Goal: Task Accomplishment & Management: Manage account settings

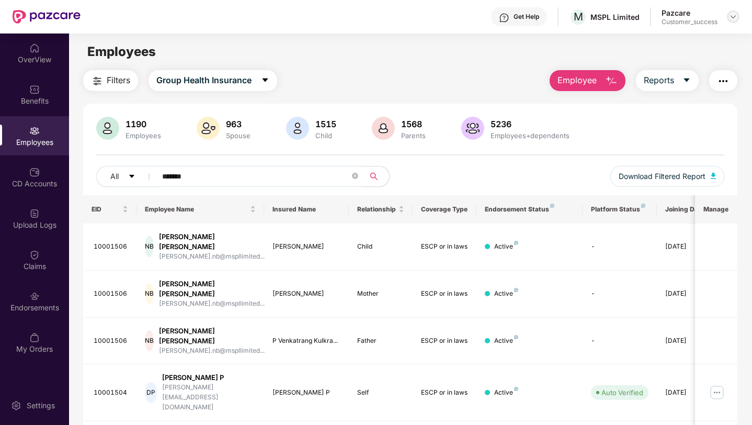
click at [739, 16] on div at bounding box center [733, 16] width 13 height 13
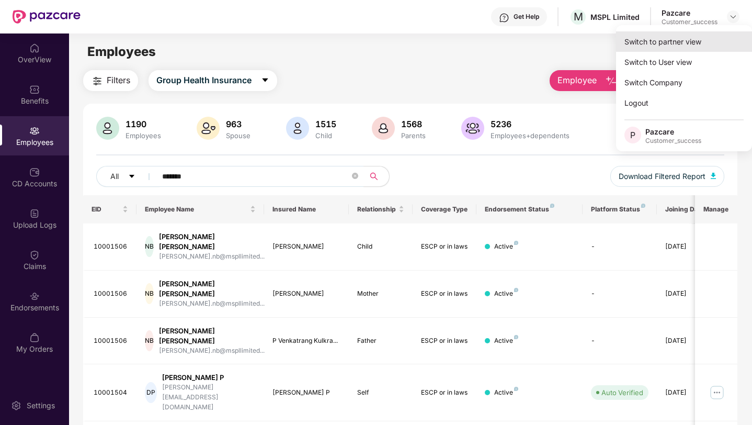
click at [709, 38] on div "Switch to partner view" at bounding box center [684, 41] width 136 height 20
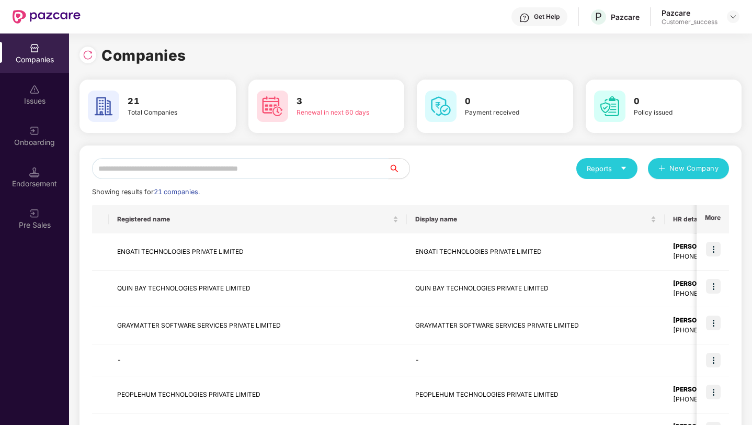
click at [345, 172] on input "text" at bounding box center [240, 168] width 297 height 21
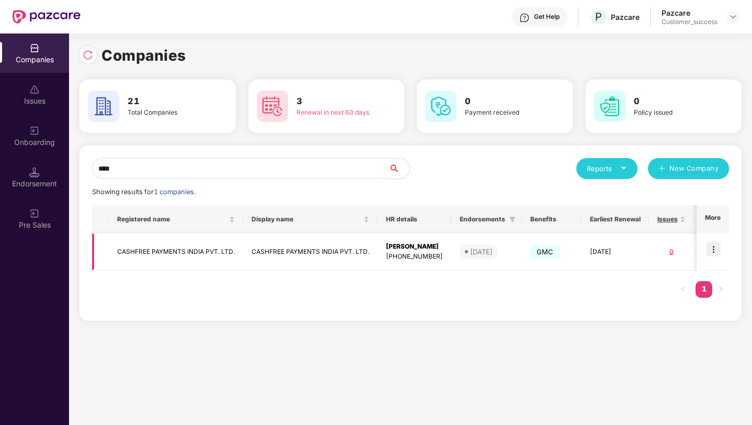
type input "****"
click at [712, 252] on img at bounding box center [713, 249] width 15 height 15
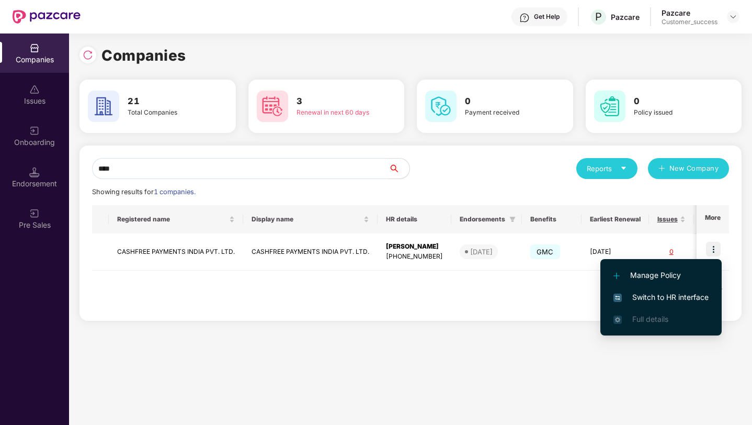
click at [650, 301] on span "Switch to HR interface" at bounding box center [661, 297] width 95 height 12
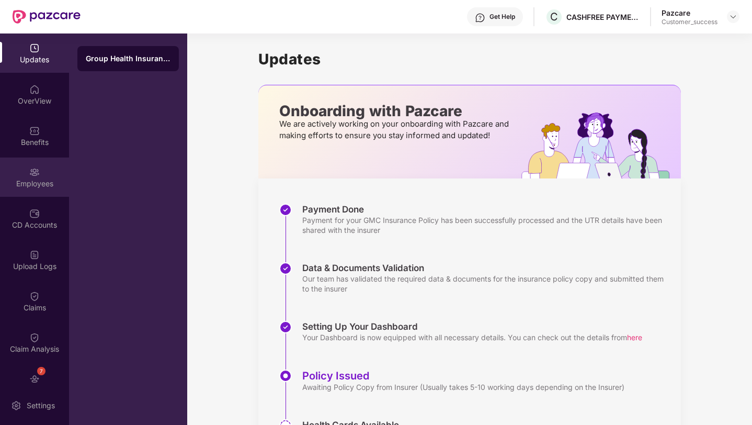
click at [30, 185] on div "Employees" at bounding box center [34, 183] width 69 height 10
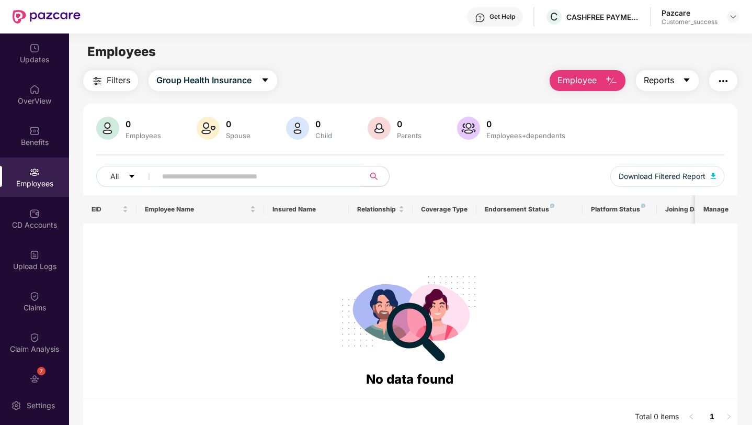
click at [675, 83] on button "Reports" at bounding box center [667, 80] width 63 height 21
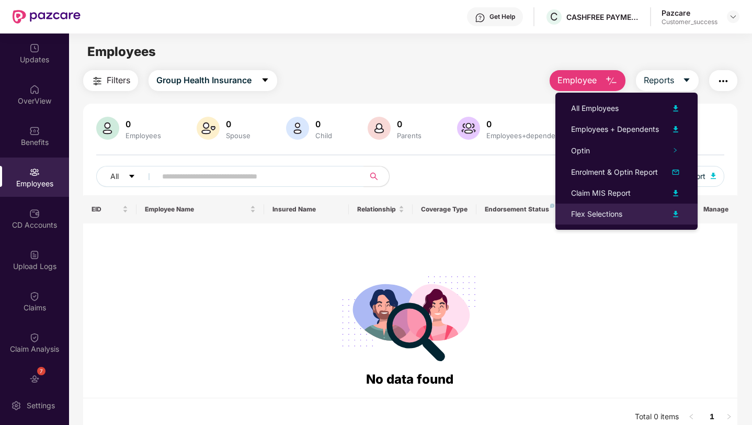
click at [644, 207] on li "Flex Selections" at bounding box center [627, 214] width 142 height 21
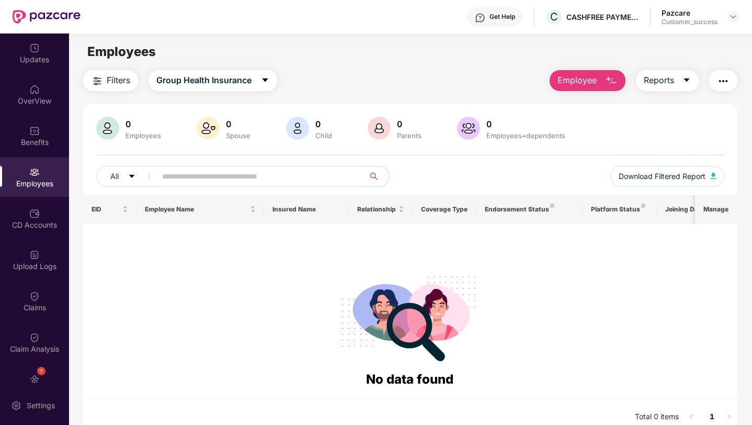
drag, startPoint x: 652, startPoint y: 112, endPoint x: 653, endPoint y: 102, distance: 10.0
click at [653, 111] on div "0 Employees 0 Spouse 0 Child [DEMOGRAPHIC_DATA] Parents 0 Employees+dependents …" at bounding box center [410, 270] width 655 height 332
click at [654, 80] on span "Reports" at bounding box center [659, 80] width 30 height 13
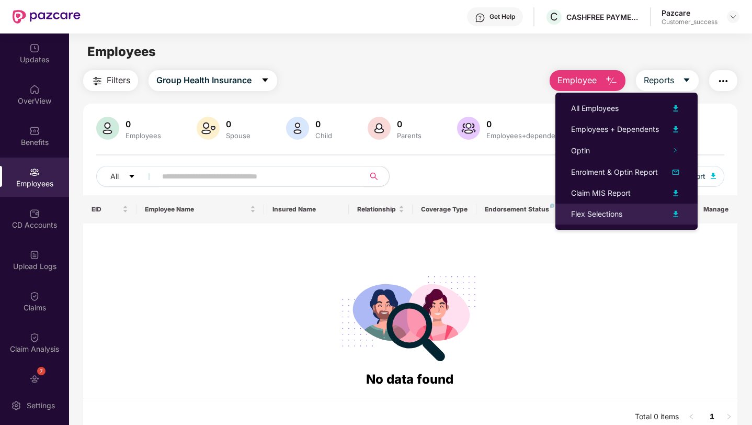
click at [610, 218] on div "Flex Selections" at bounding box center [596, 214] width 51 height 12
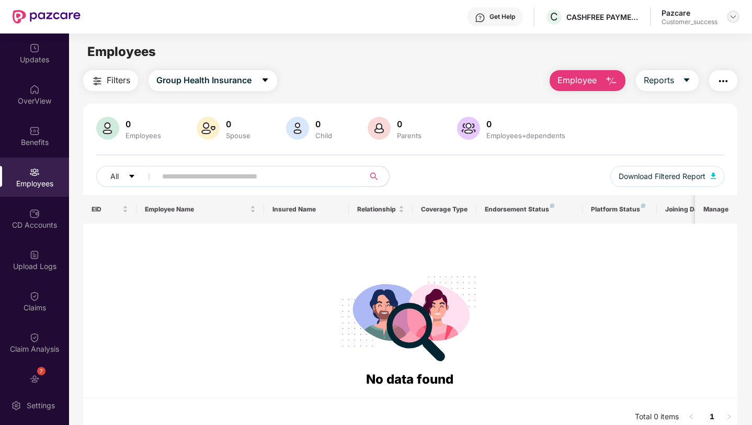
click at [730, 15] on img at bounding box center [733, 17] width 8 height 8
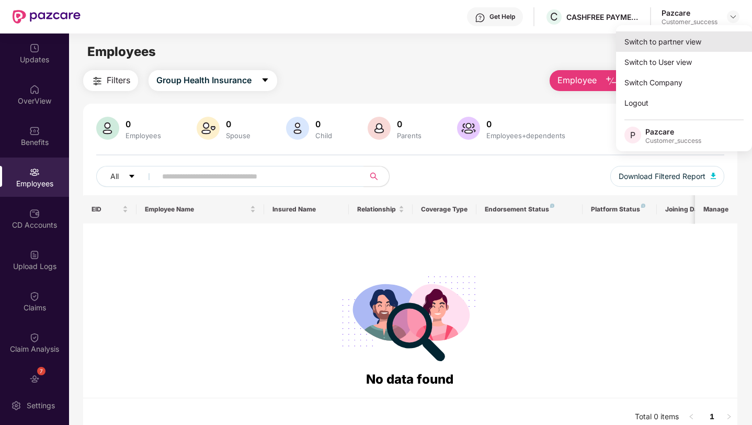
click at [711, 42] on div "Switch to partner view" at bounding box center [684, 41] width 136 height 20
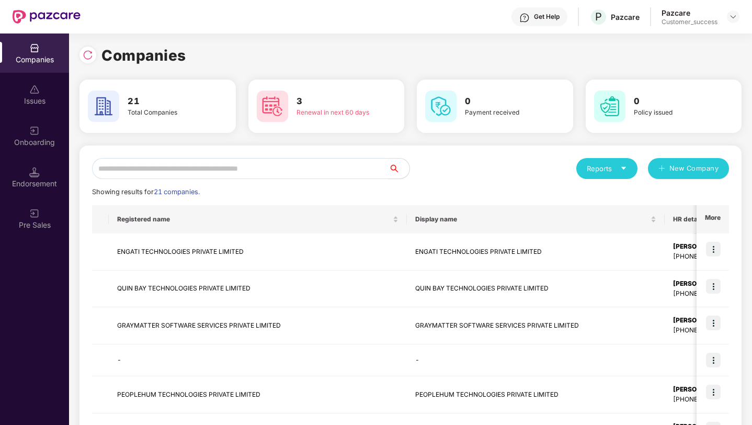
click at [313, 179] on div "Reports New Company Showing results for 21 companies. Registered name Display n…" at bounding box center [410, 397] width 637 height 478
click at [301, 176] on input "text" at bounding box center [240, 168] width 297 height 21
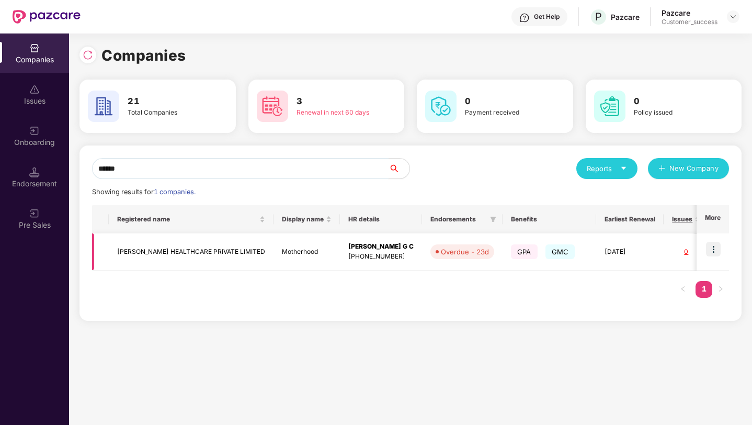
type input "******"
click at [717, 249] on img at bounding box center [713, 249] width 15 height 15
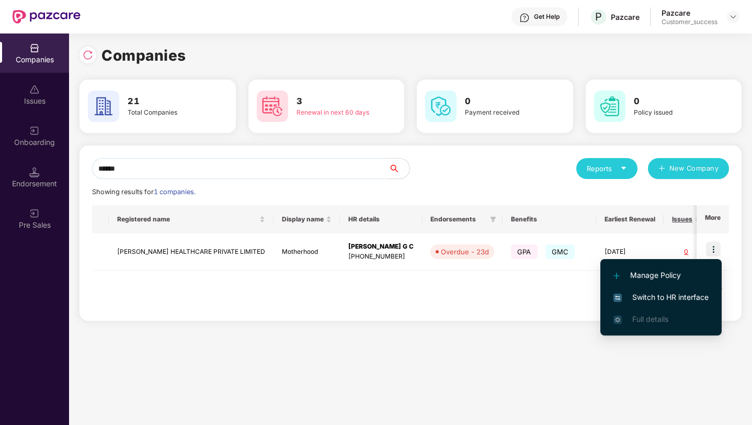
click at [687, 300] on span "Switch to HR interface" at bounding box center [661, 297] width 95 height 12
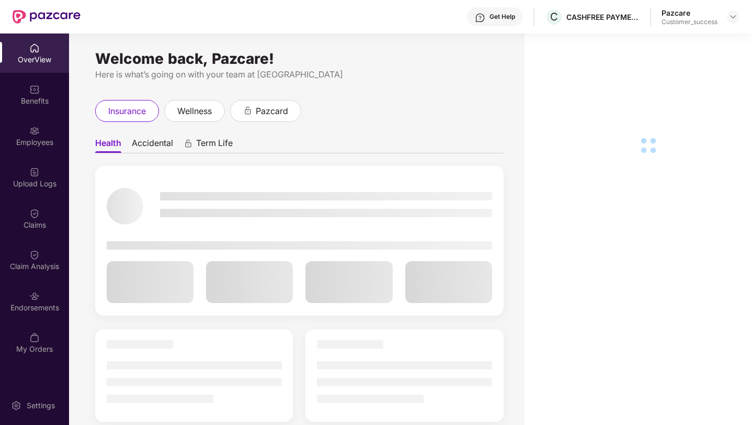
click at [27, 137] on div "Employees" at bounding box center [34, 142] width 69 height 10
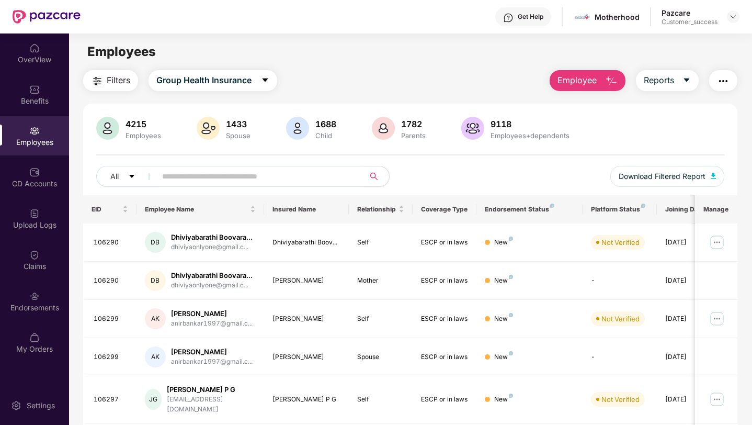
click at [201, 183] on input "text" at bounding box center [256, 176] width 188 height 16
paste input "******"
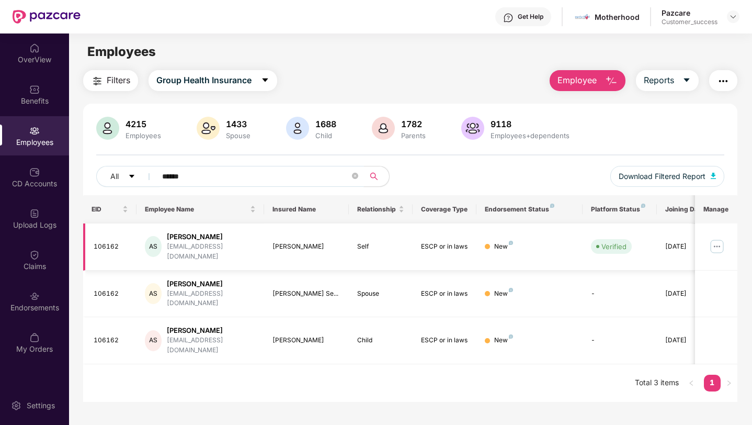
type input "******"
click at [720, 246] on img at bounding box center [717, 246] width 17 height 17
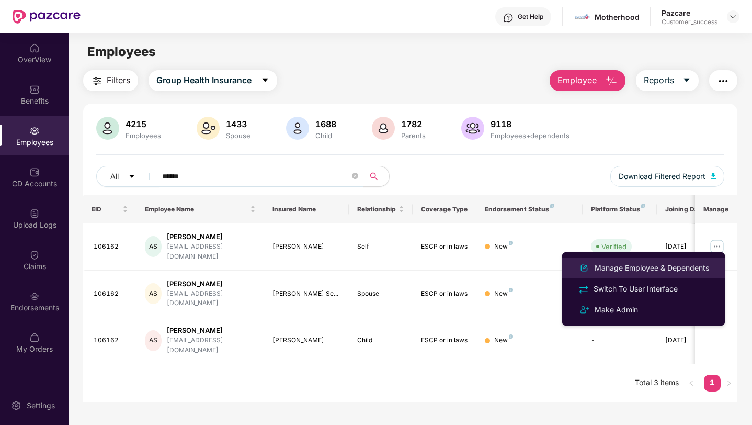
click at [681, 265] on div "Manage Employee & Dependents" at bounding box center [652, 268] width 119 height 12
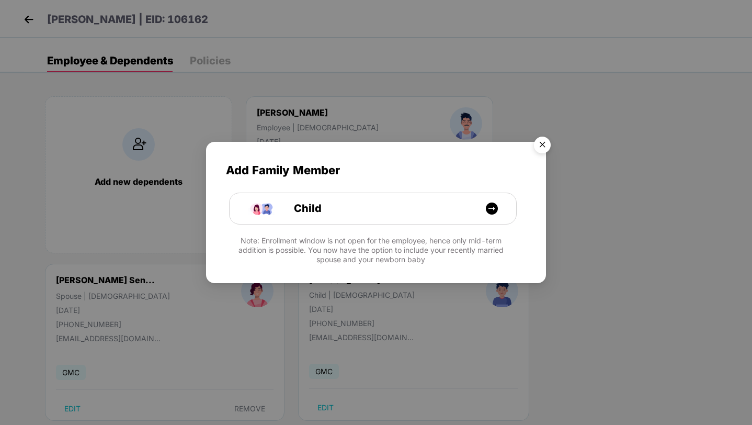
click at [537, 146] on img "Close" at bounding box center [542, 146] width 29 height 29
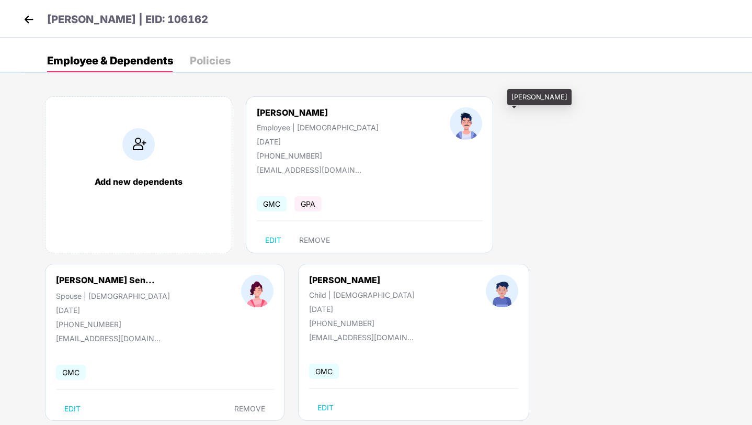
click at [155, 275] on div "[PERSON_NAME] Sen..." at bounding box center [105, 280] width 99 height 10
click at [81, 404] on span "EDIT" at bounding box center [72, 408] width 16 height 8
select select "******"
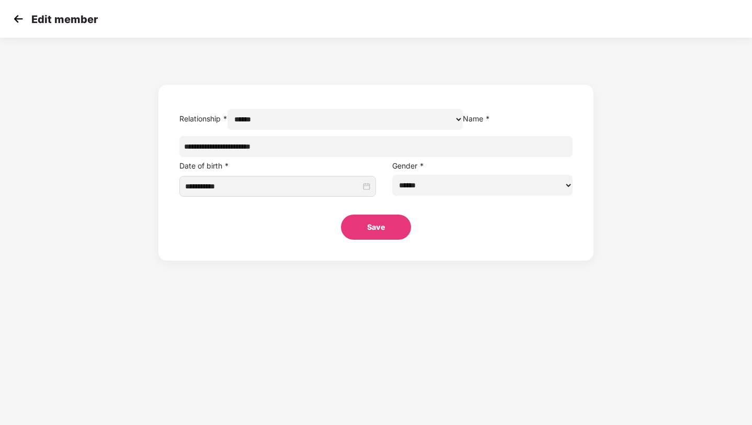
drag, startPoint x: 373, startPoint y: 163, endPoint x: 326, endPoint y: 166, distance: 46.7
click at [323, 157] on input "**********" at bounding box center [375, 146] width 393 height 21
drag, startPoint x: 359, startPoint y: 171, endPoint x: 317, endPoint y: 168, distance: 42.4
click at [317, 157] on input "**********" at bounding box center [375, 146] width 393 height 21
type input "**********"
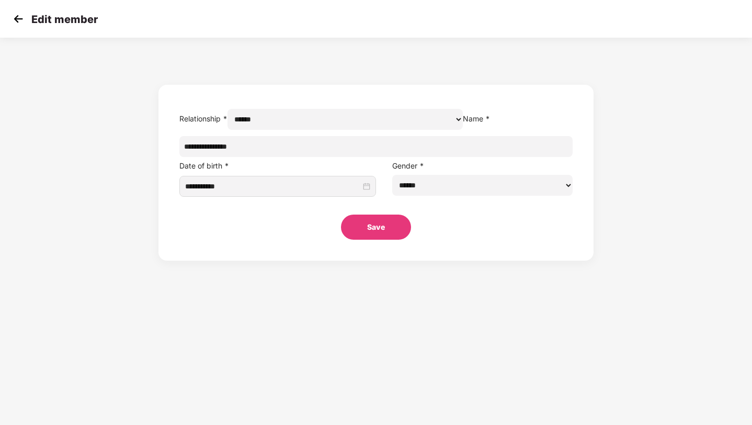
click at [299, 240] on div "Save" at bounding box center [375, 219] width 393 height 41
click at [373, 240] on button "Save" at bounding box center [376, 227] width 70 height 25
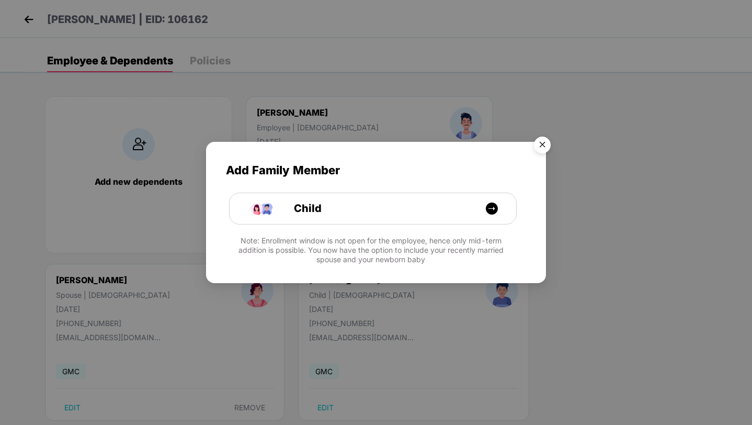
click at [542, 145] on img "Close" at bounding box center [542, 146] width 29 height 29
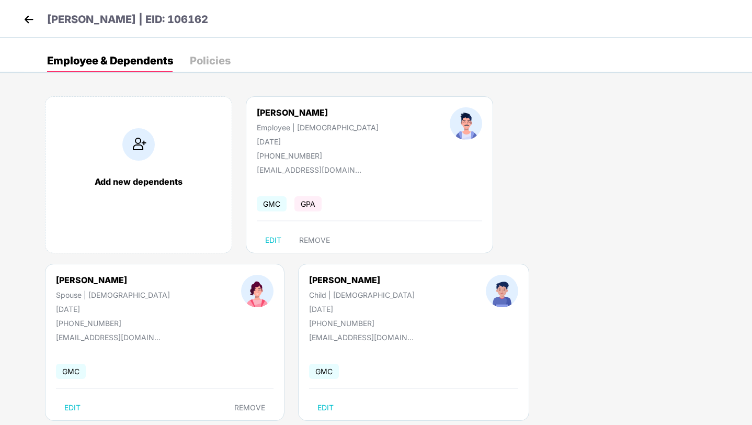
click at [32, 19] on img at bounding box center [29, 20] width 16 height 16
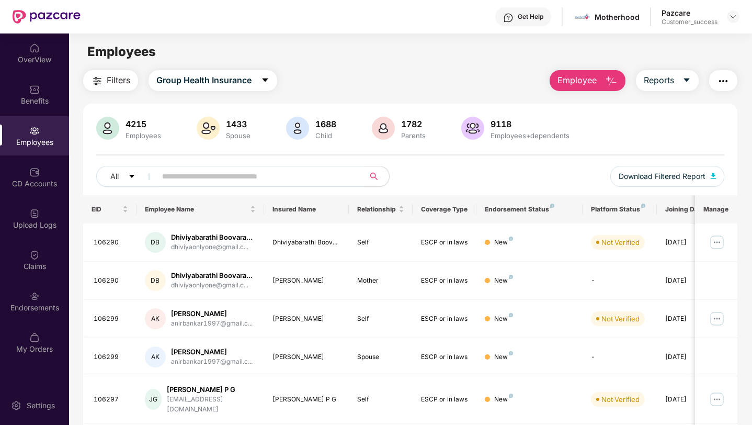
click at [254, 178] on input "text" at bounding box center [256, 176] width 188 height 16
paste input "******"
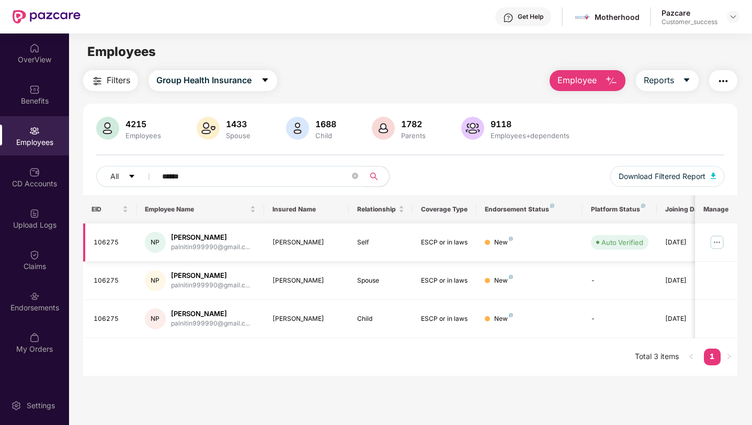
type input "******"
click at [714, 246] on img at bounding box center [717, 242] width 17 height 17
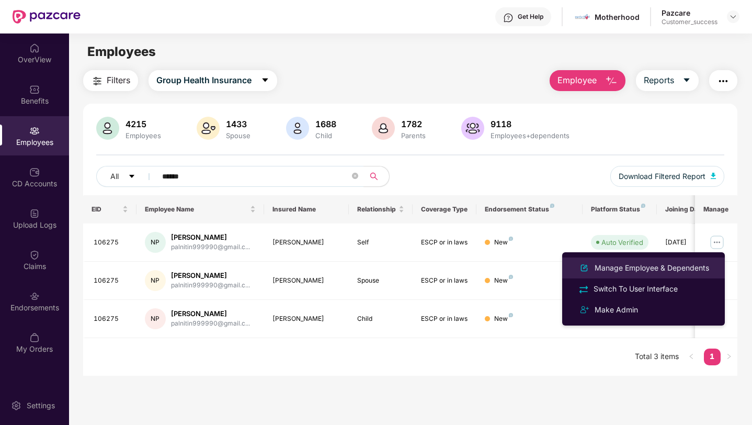
click at [664, 266] on div "Manage Employee & Dependents" at bounding box center [652, 268] width 119 height 12
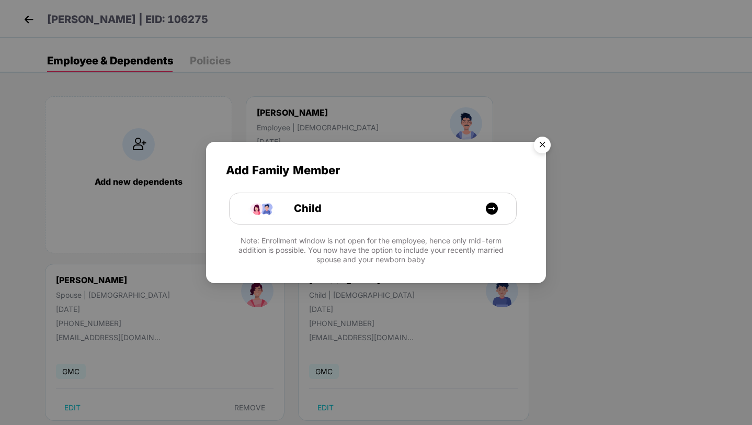
click at [542, 147] on img "Close" at bounding box center [542, 146] width 29 height 29
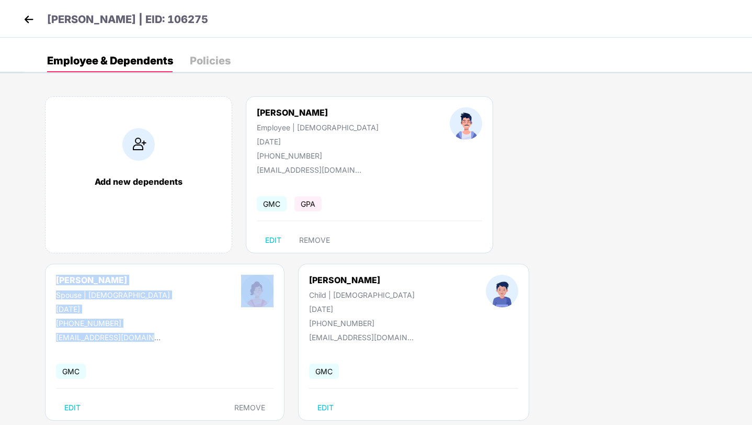
drag, startPoint x: 566, startPoint y: 174, endPoint x: 461, endPoint y: 110, distance: 122.6
click at [285, 264] on div "[PERSON_NAME] Spouse | [DEMOGRAPHIC_DATA] [DATE] [PHONE_NUMBER] [EMAIL_ADDRESS]…" at bounding box center [165, 342] width 240 height 157
click at [170, 275] on div "[PERSON_NAME]" at bounding box center [113, 280] width 114 height 10
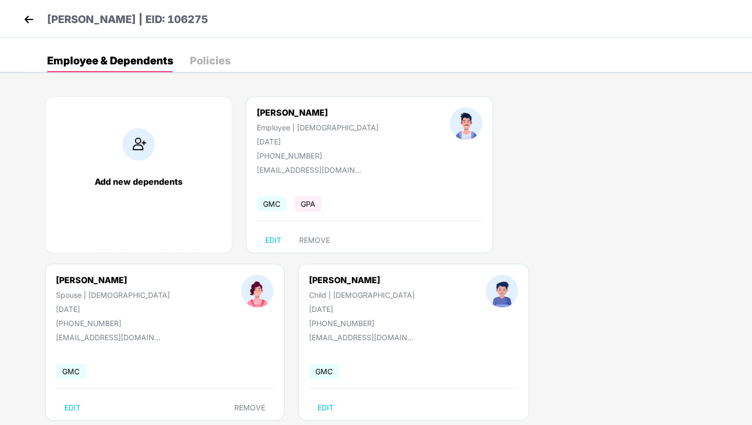
click at [170, 275] on div "[PERSON_NAME]" at bounding box center [113, 280] width 114 height 10
drag, startPoint x: 504, startPoint y: 114, endPoint x: 458, endPoint y: 114, distance: 46.6
click at [170, 275] on div "[PERSON_NAME]" at bounding box center [113, 280] width 114 height 10
copy div "[PERSON_NAME]"
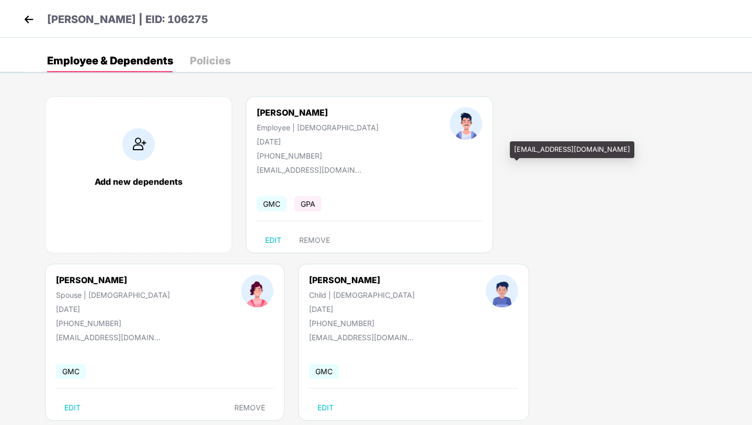
click at [161, 333] on div "[EMAIL_ADDRESS][DOMAIN_NAME]" at bounding box center [108, 337] width 105 height 9
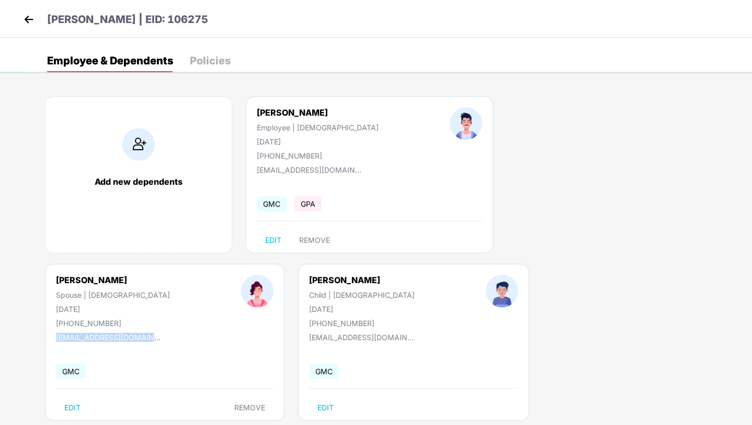
drag, startPoint x: 557, startPoint y: 171, endPoint x: 449, endPoint y: 173, distance: 107.3
click at [285, 264] on div "[PERSON_NAME] Spouse | [DEMOGRAPHIC_DATA] [DATE] [PHONE_NUMBER] [EMAIL_ADDRESS]…" at bounding box center [165, 342] width 240 height 157
copy div "[EMAIL_ADDRESS][DOMAIN_NAME]"
drag, startPoint x: 294, startPoint y: 114, endPoint x: 259, endPoint y: 114, distance: 34.0
click at [259, 114] on div "[PERSON_NAME]" at bounding box center [318, 112] width 122 height 10
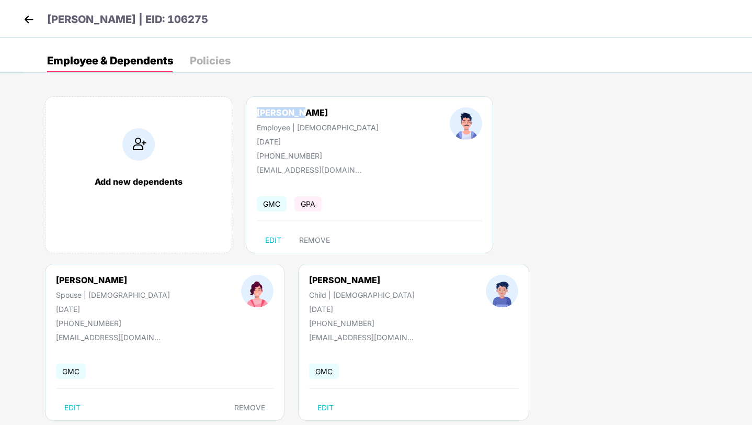
copy div "[PERSON_NAME]"
drag, startPoint x: 499, startPoint y: 137, endPoint x: 459, endPoint y: 140, distance: 39.8
click at [170, 304] on div "[DATE]" at bounding box center [113, 308] width 114 height 9
copy div "[DATE]"
drag, startPoint x: 317, startPoint y: 156, endPoint x: 256, endPoint y: 153, distance: 60.2
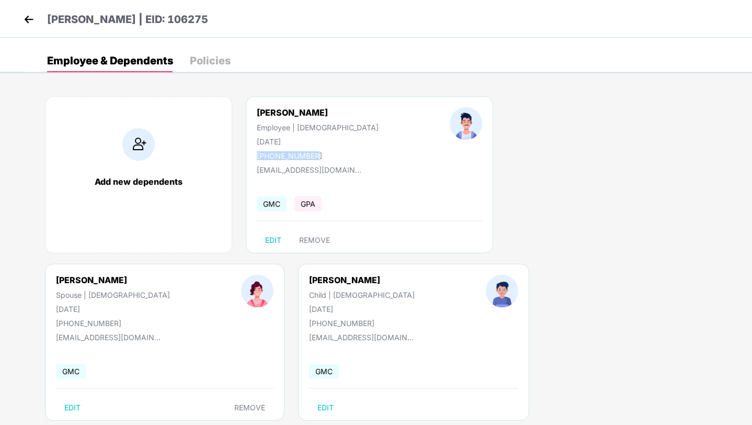
click at [256, 153] on div "[PERSON_NAME] Employee | [DEMOGRAPHIC_DATA] [DATE] [PHONE_NUMBER]" at bounding box center [317, 133] width 193 height 53
copy div "[PHONE_NUMBER]"
click at [205, 57] on div "Policies" at bounding box center [210, 60] width 41 height 10
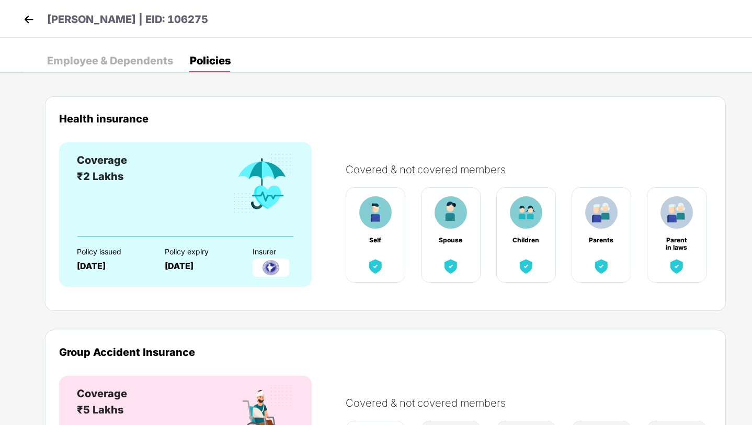
click at [91, 67] on div "Employee & Dependents" at bounding box center [110, 60] width 126 height 23
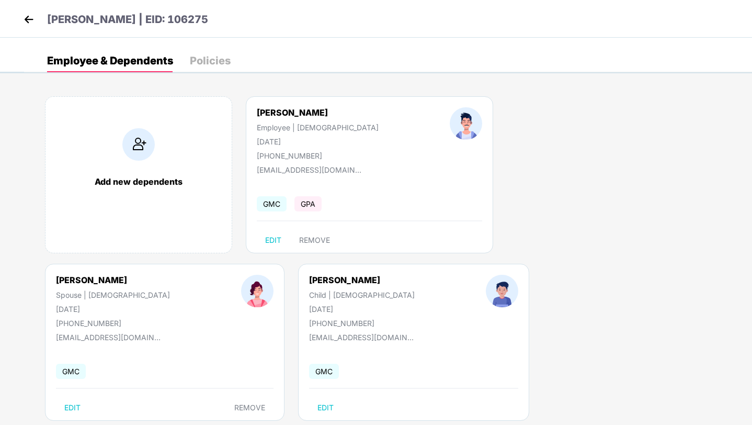
click at [28, 18] on img at bounding box center [29, 20] width 16 height 16
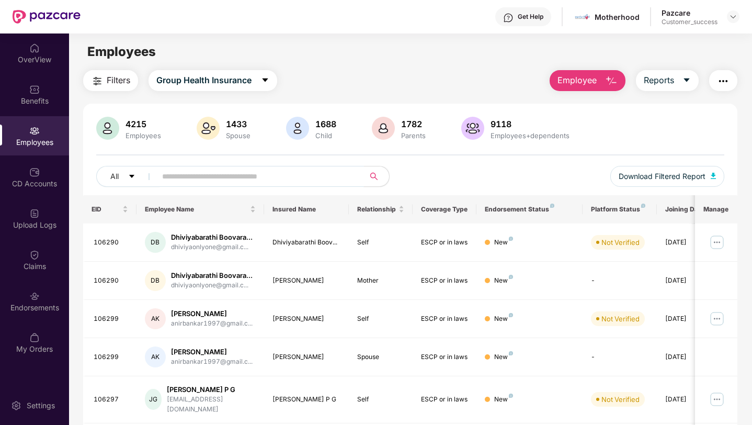
click at [205, 175] on input "text" at bounding box center [256, 176] width 188 height 16
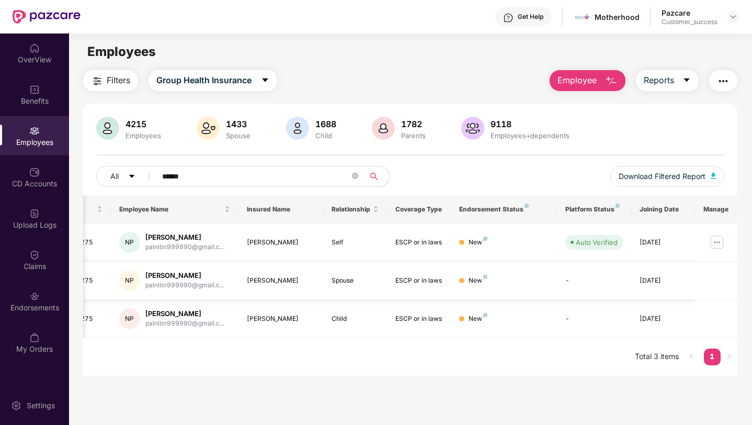
scroll to position [0, 26]
type input "******"
click at [357, 176] on icon "close-circle" at bounding box center [355, 176] width 6 height 6
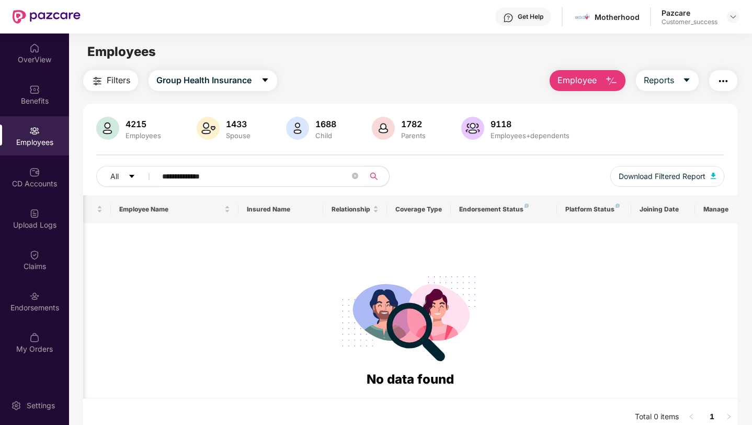
click at [186, 176] on input "**********" at bounding box center [256, 176] width 188 height 16
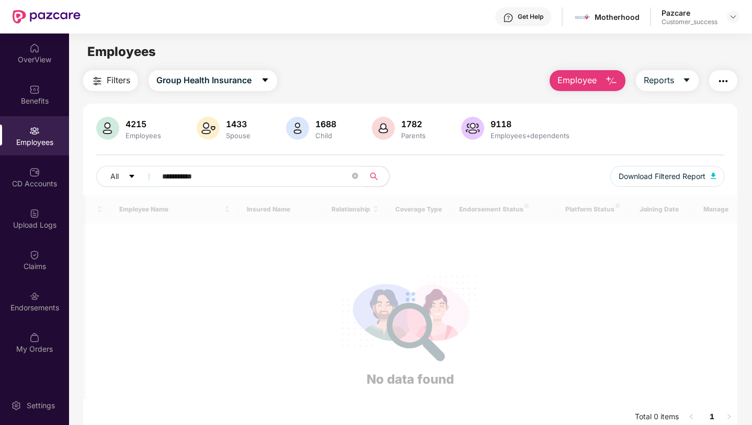
type input "**********"
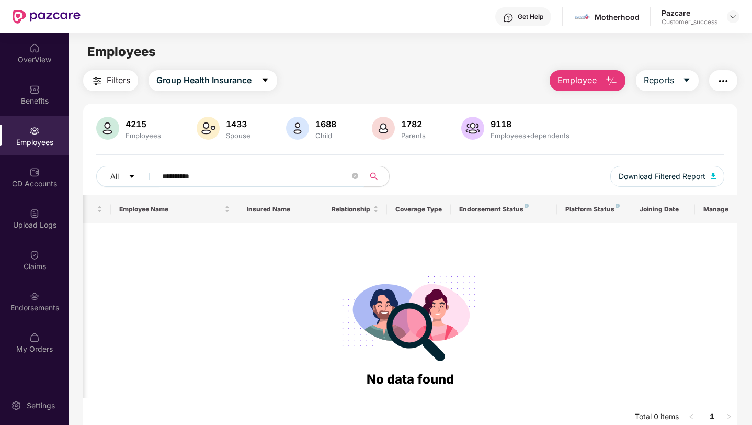
drag, startPoint x: 198, startPoint y: 173, endPoint x: 151, endPoint y: 173, distance: 47.6
click at [157, 173] on span "**********" at bounding box center [257, 176] width 215 height 21
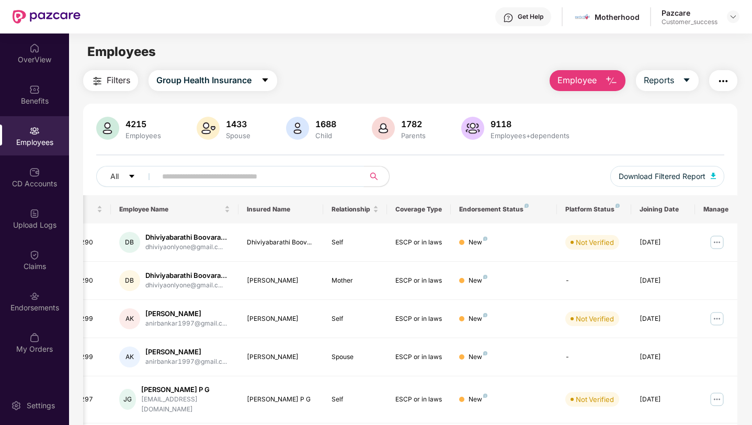
click at [261, 167] on span at bounding box center [257, 176] width 215 height 21
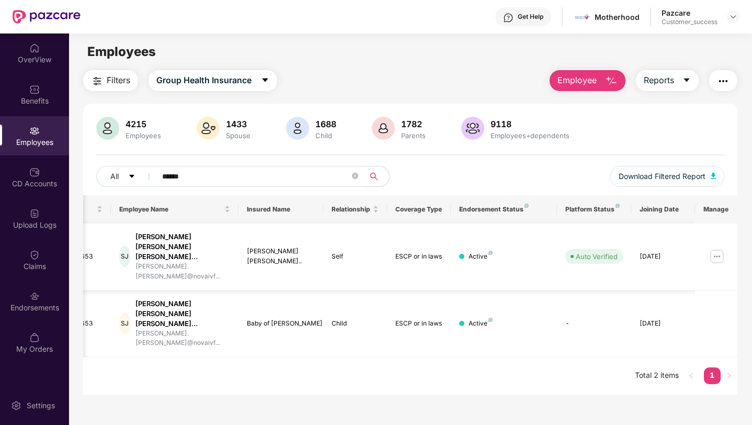
scroll to position [0, 0]
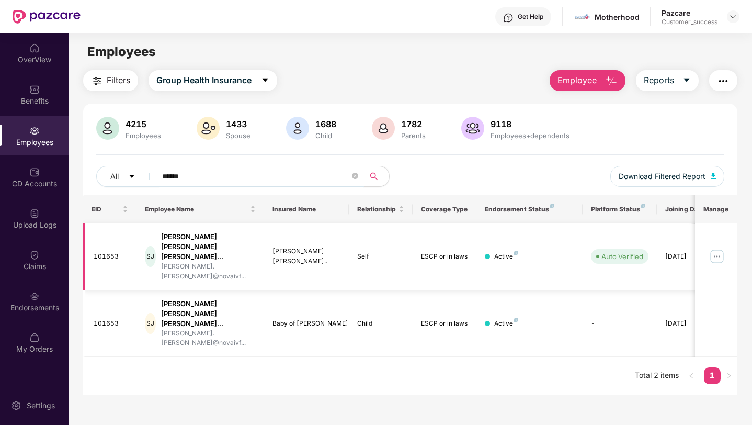
type input "******"
click at [716, 248] on img at bounding box center [717, 256] width 17 height 17
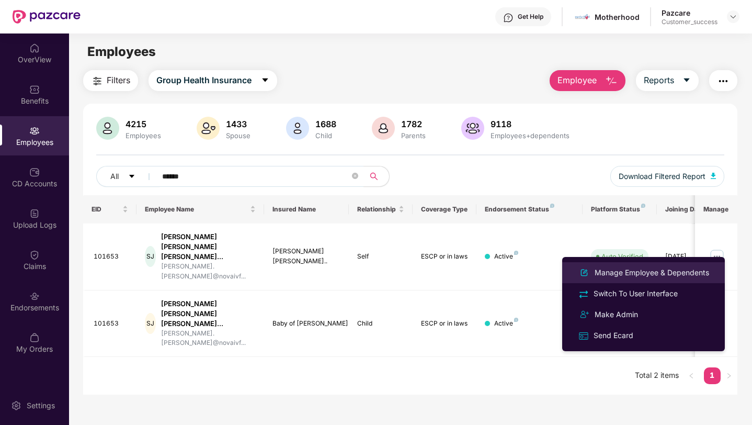
click at [690, 267] on div "Manage Employee & Dependents" at bounding box center [652, 273] width 119 height 12
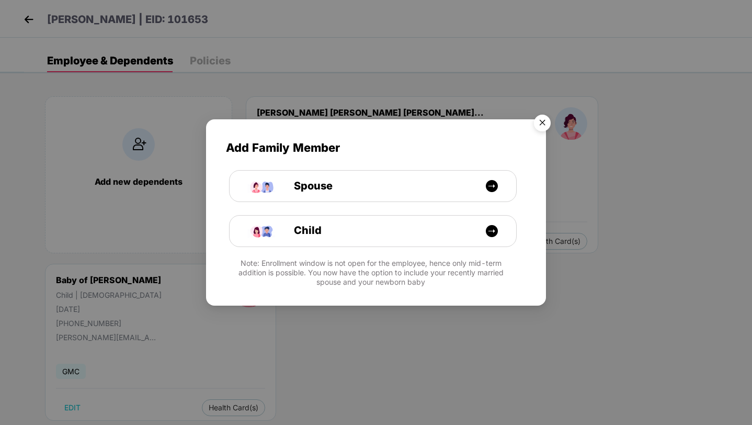
click at [543, 122] on img "Close" at bounding box center [542, 124] width 29 height 29
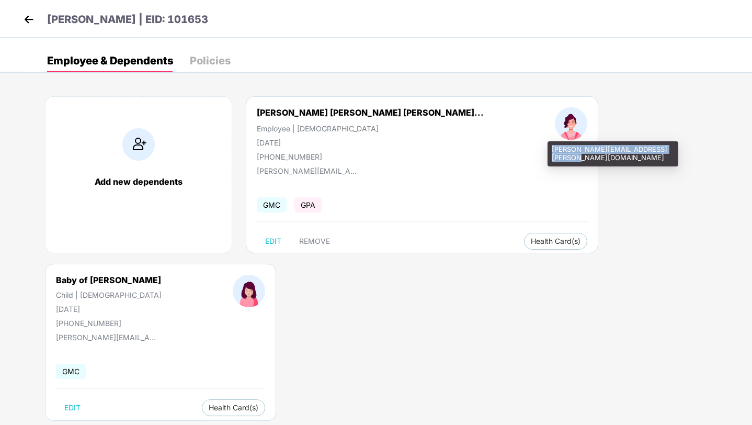
drag, startPoint x: 552, startPoint y: 150, endPoint x: 664, endPoint y: 148, distance: 112.0
click at [665, 149] on div "[PERSON_NAME][EMAIL_ADDRESS][PERSON_NAME][DOMAIN_NAME]" at bounding box center [613, 153] width 131 height 25
copy div "[PERSON_NAME][EMAIL_ADDRESS][PERSON_NAME][DOMAIN_NAME]"
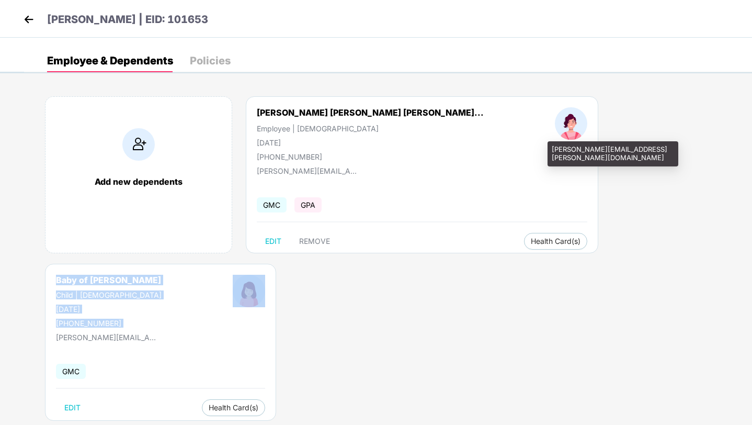
drag, startPoint x: 494, startPoint y: 111, endPoint x: 577, endPoint y: 161, distance: 96.5
click at [276, 264] on div "Baby of [PERSON_NAME] | [DEMOGRAPHIC_DATA] [DATE] [PHONE_NUMBER] [PERSON_NAME][…" at bounding box center [160, 342] width 231 height 157
copy div "Baby of [PERSON_NAME] Child | [DEMOGRAPHIC_DATA] [DATE] [PHONE_NUMBER]"
